Goal: Obtain resource: Obtain resource

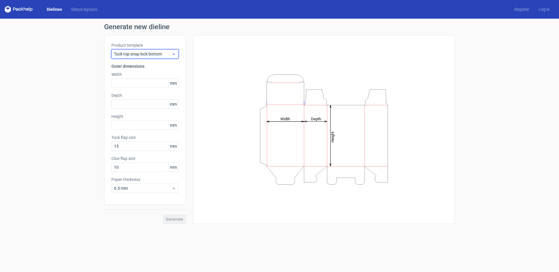
click at [162, 54] on span "Tuck top snap lock bottom" at bounding box center [143, 54] width 58 height 6
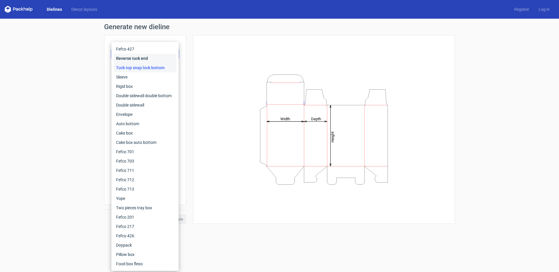
click at [156, 61] on div "Reverse tuck end" at bounding box center [145, 58] width 63 height 9
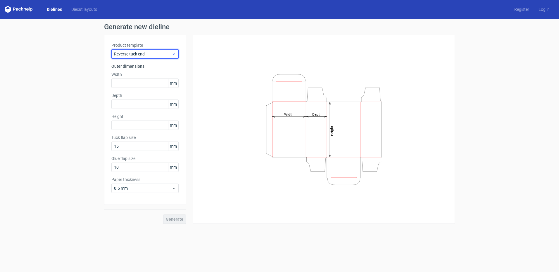
click at [149, 57] on span "Reverse tuck end" at bounding box center [143, 54] width 58 height 6
